Goal: Task Accomplishment & Management: Use online tool/utility

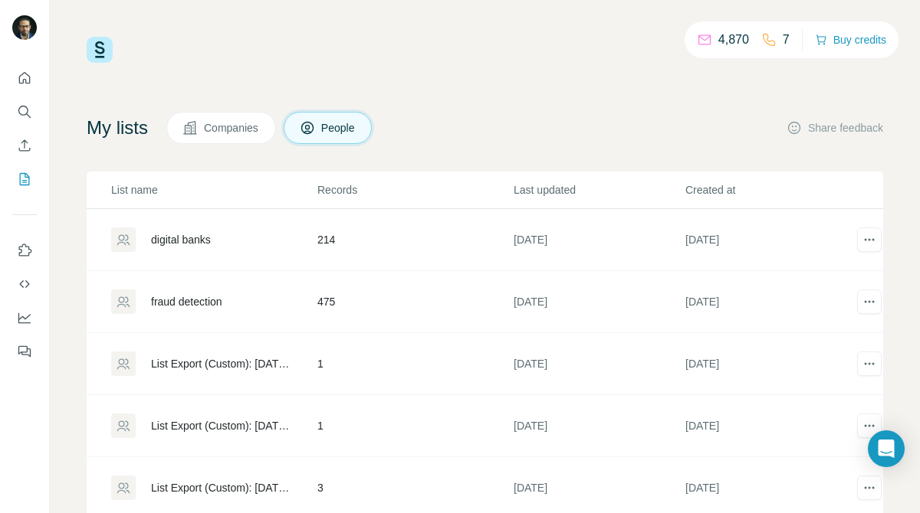
click at [327, 236] on td "214" at bounding box center [415, 240] width 196 height 62
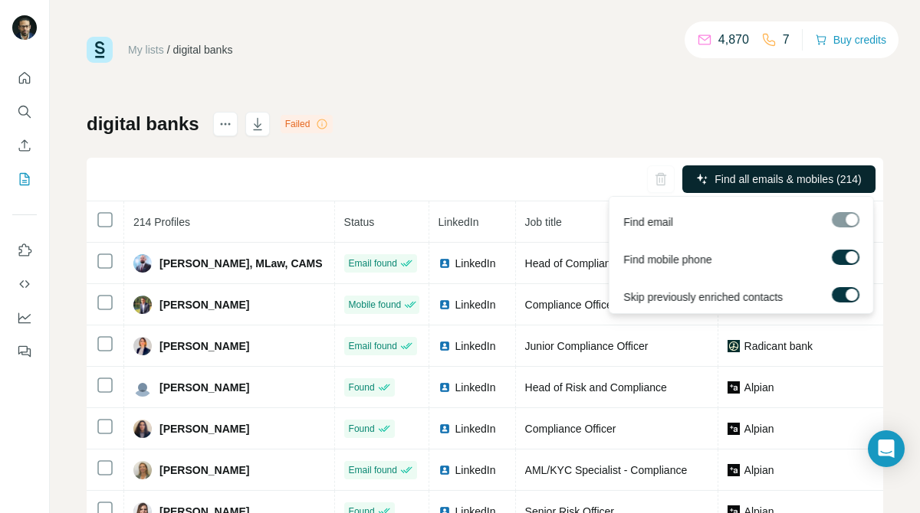
click at [789, 185] on span "Find all emails & mobiles (214)" at bounding box center [787, 179] width 146 height 15
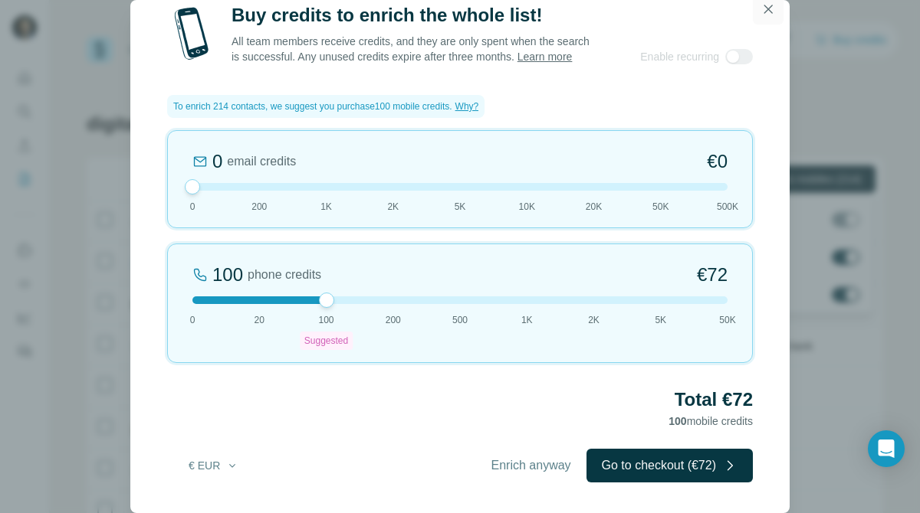
click at [767, 4] on icon "button" at bounding box center [767, 9] width 15 height 15
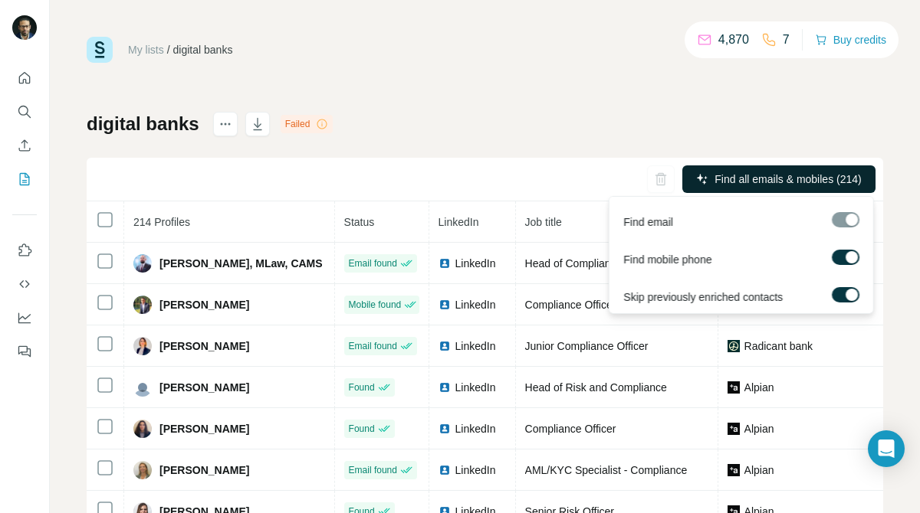
click at [851, 218] on div at bounding box center [845, 219] width 28 height 15
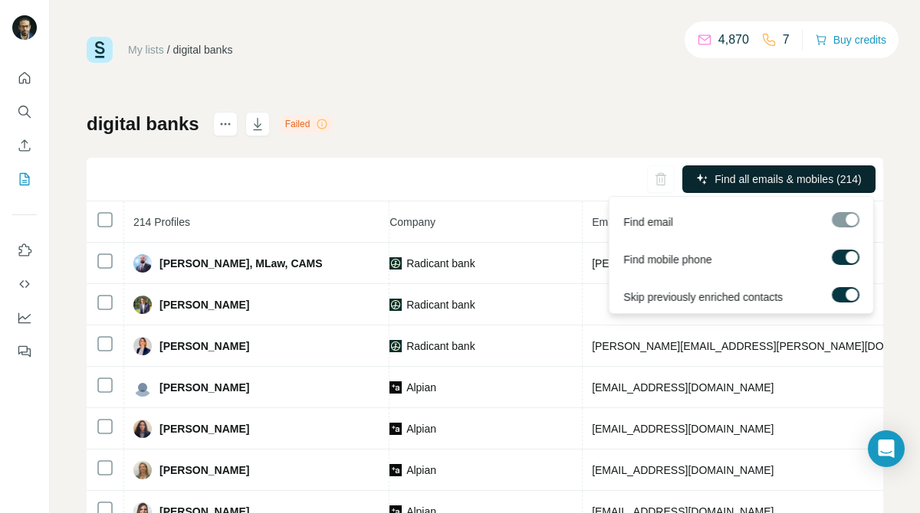
click at [842, 177] on span "Find all emails & mobiles (214)" at bounding box center [787, 179] width 146 height 15
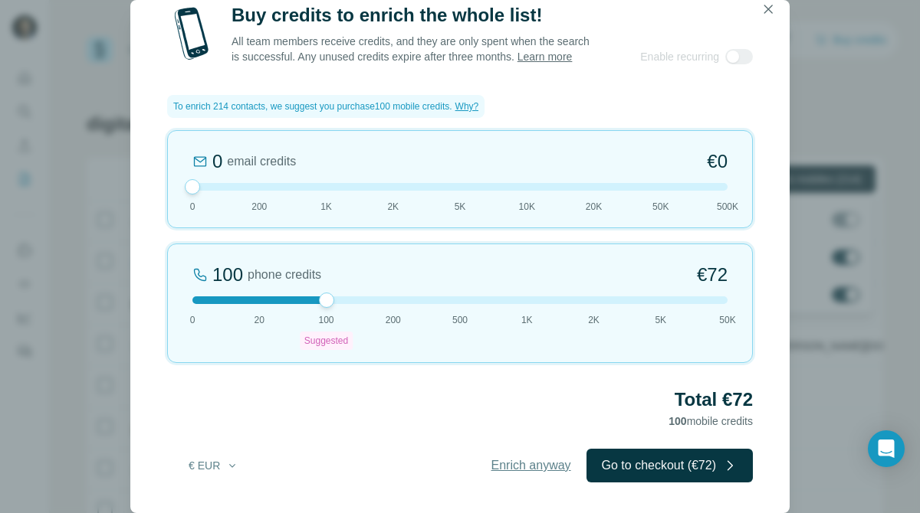
click at [522, 469] on span "Enrich anyway" at bounding box center [531, 466] width 80 height 18
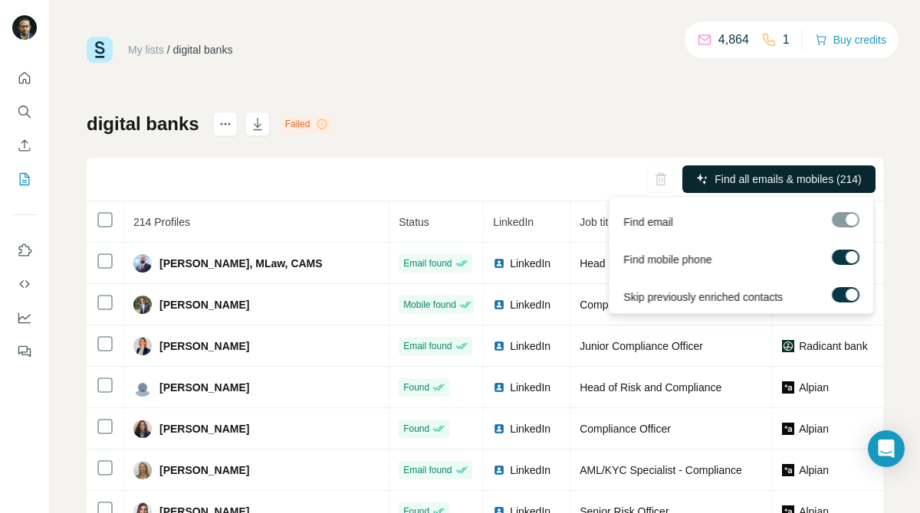
click at [865, 167] on button "Find all emails & mobiles (214)" at bounding box center [778, 180] width 193 height 28
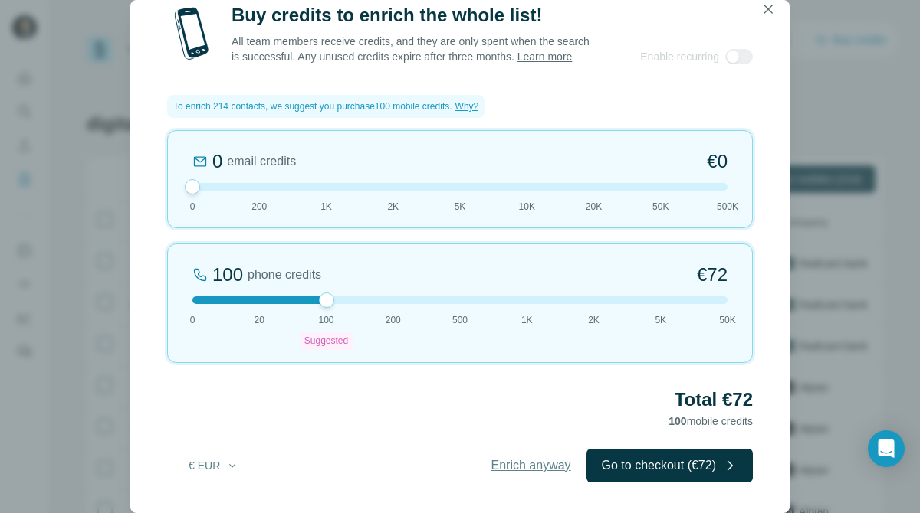
click at [534, 461] on span "Enrich anyway" at bounding box center [531, 466] width 80 height 18
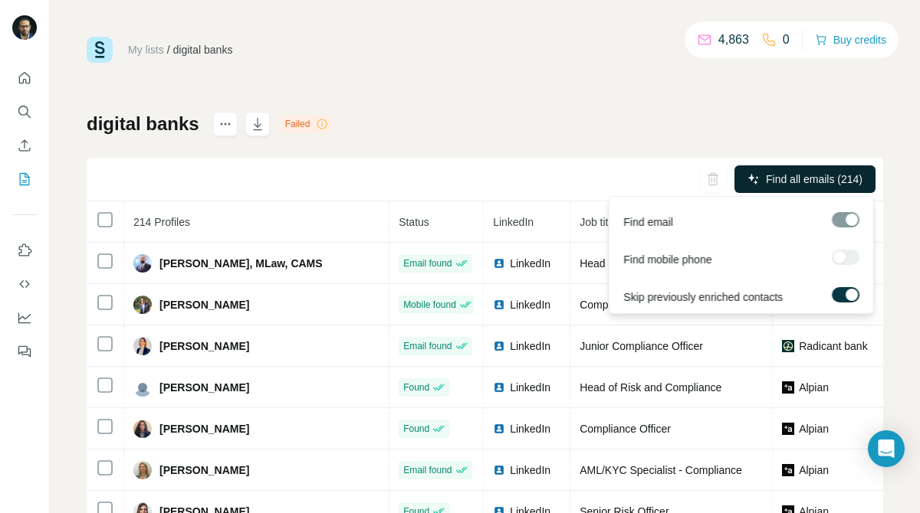
click at [795, 185] on span "Find all emails (214)" at bounding box center [814, 179] width 97 height 15
